Goal: Go to known website: Go to known website

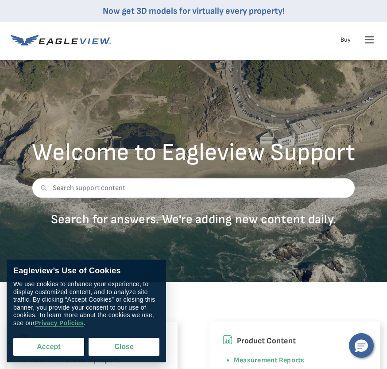
click at [64, 345] on button "Accept" at bounding box center [48, 347] width 71 height 18
checkbox input "true"
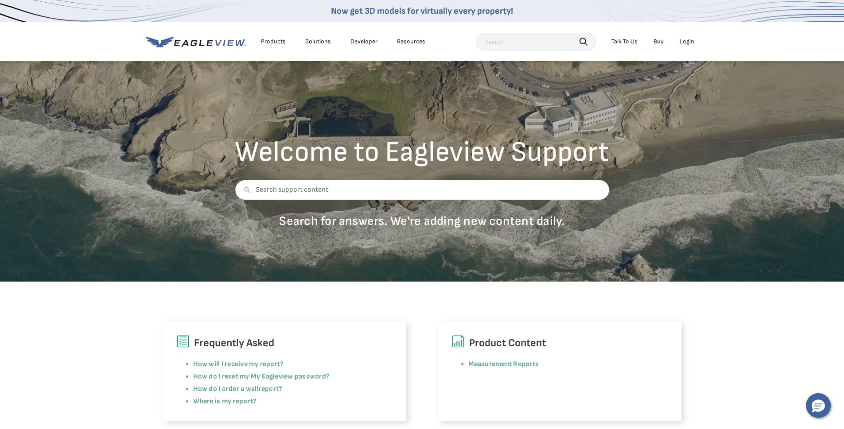
click at [387, 46] on li "Login" at bounding box center [686, 41] width 23 height 13
click at [387, 43] on div "Login" at bounding box center [687, 42] width 15 height 8
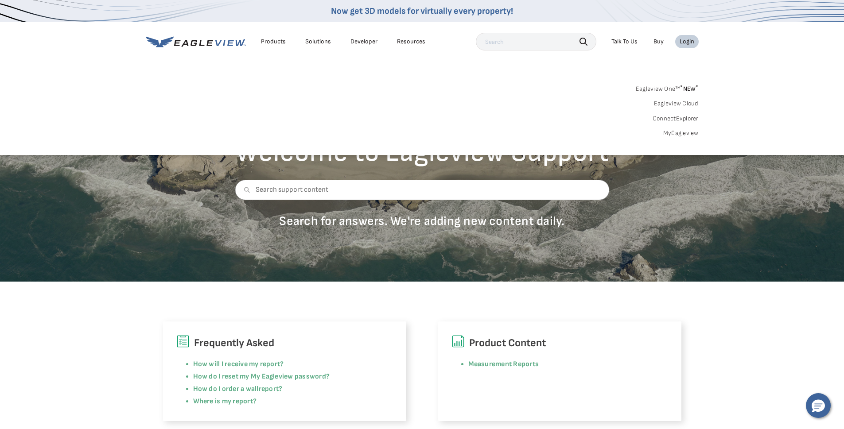
click at [387, 100] on link "Eagleview Cloud" at bounding box center [676, 104] width 45 height 8
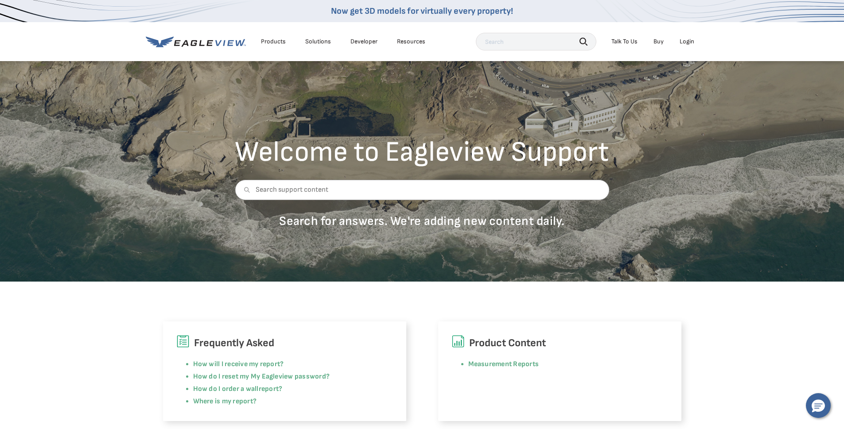
click at [403, 43] on div "Resources" at bounding box center [411, 42] width 28 height 8
click at [198, 41] on icon at bounding box center [196, 41] width 100 height 11
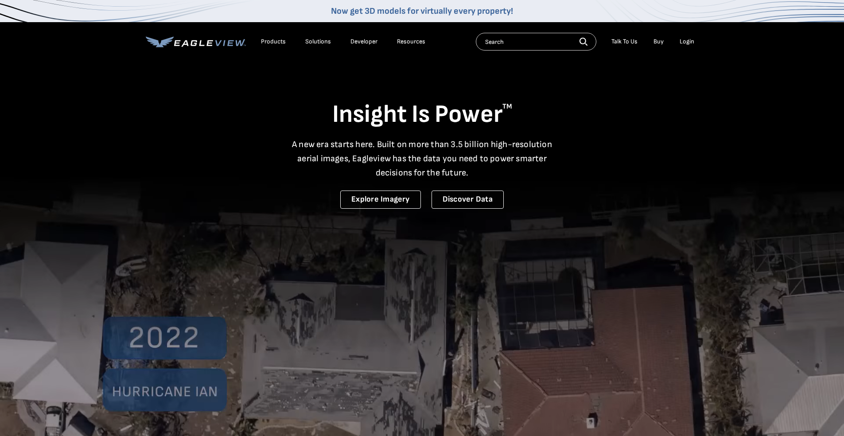
click at [687, 40] on div "Login" at bounding box center [687, 42] width 15 height 8
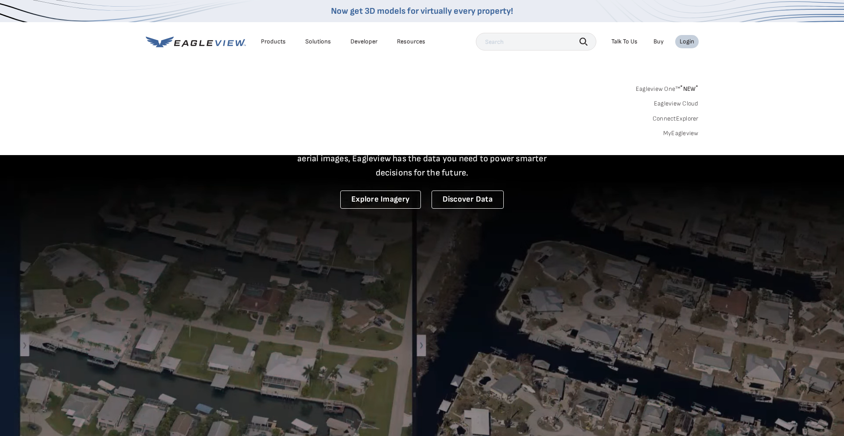
click at [680, 134] on link "MyEagleview" at bounding box center [680, 133] width 35 height 8
